Goal: Task Accomplishment & Management: Manage account settings

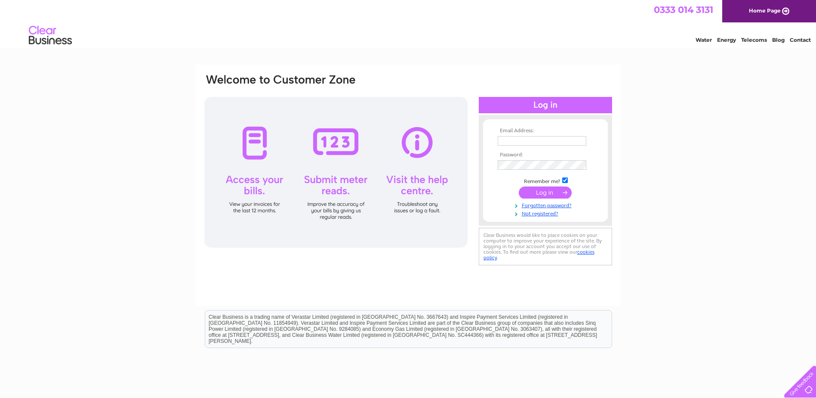
click at [511, 131] on th "Email Address:" at bounding box center [546, 131] width 100 height 6
click at [511, 136] on input "text" at bounding box center [543, 141] width 90 height 10
type input "[PERSON_NAME][EMAIL_ADDRESS][PERSON_NAME][DOMAIN_NAME]"
click at [519, 187] on input "submit" at bounding box center [545, 193] width 53 height 12
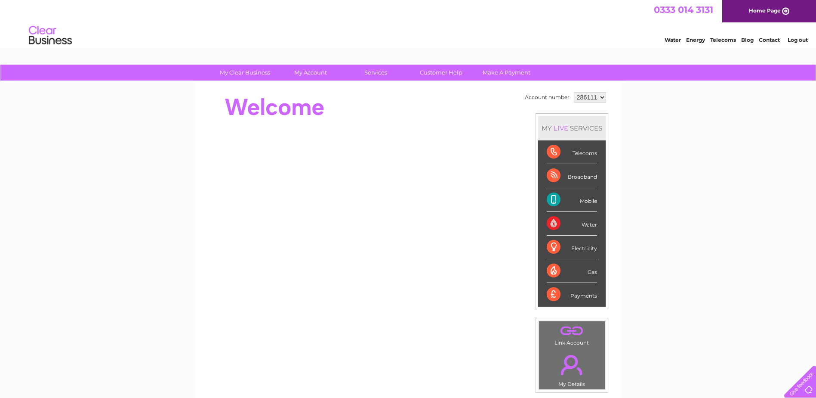
click at [665, 200] on div "My Clear Business Login Details My Details My Preferences Link Account My Accou…" at bounding box center [408, 307] width 816 height 484
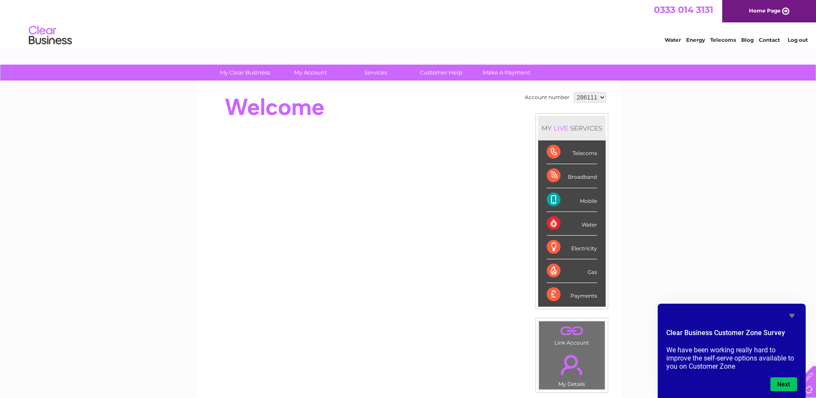
click at [584, 97] on select "286111" at bounding box center [590, 97] width 32 height 10
